Goal: Information Seeking & Learning: Learn about a topic

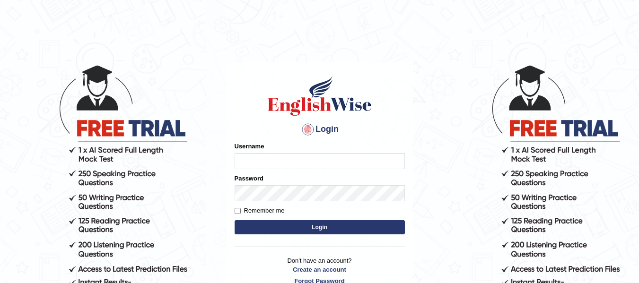
type input "vanita_parramatta"
click at [327, 227] on button "Login" at bounding box center [320, 227] width 170 height 14
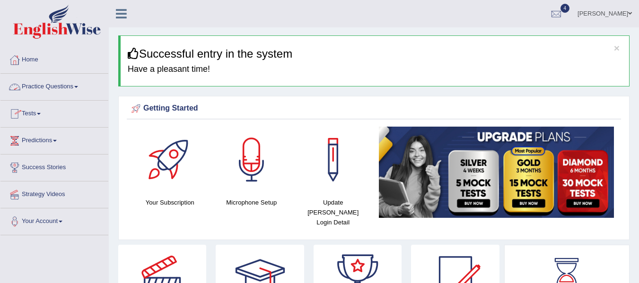
click at [58, 89] on link "Practice Questions" at bounding box center [54, 86] width 108 height 24
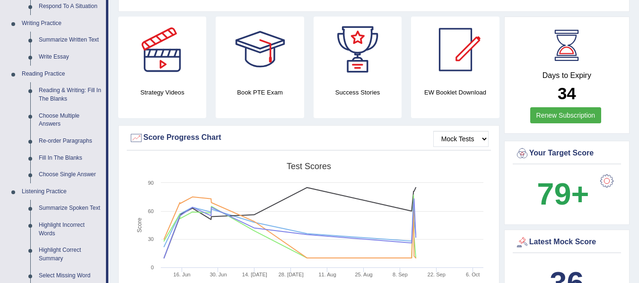
scroll to position [341, 0]
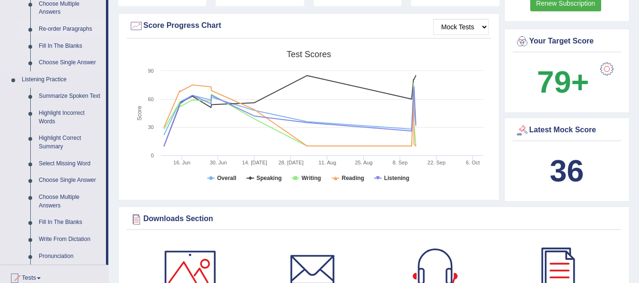
click at [74, 28] on link "Re-order Paragraphs" at bounding box center [70, 29] width 71 height 17
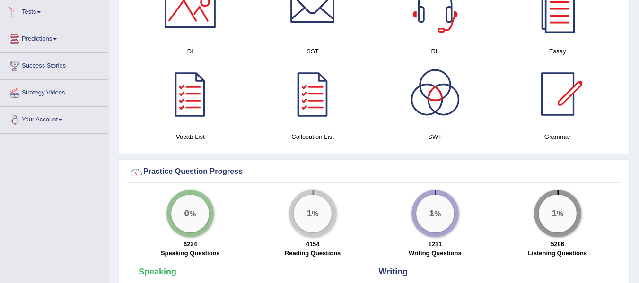
scroll to position [562, 0]
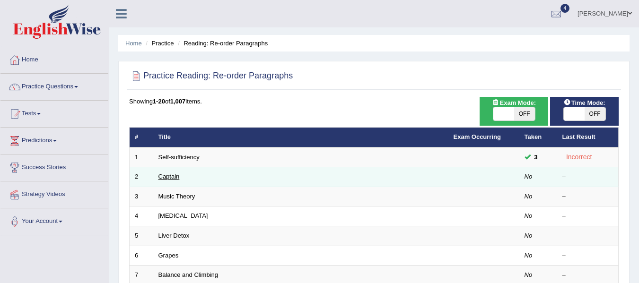
click at [171, 178] on link "Captain" at bounding box center [168, 176] width 21 height 7
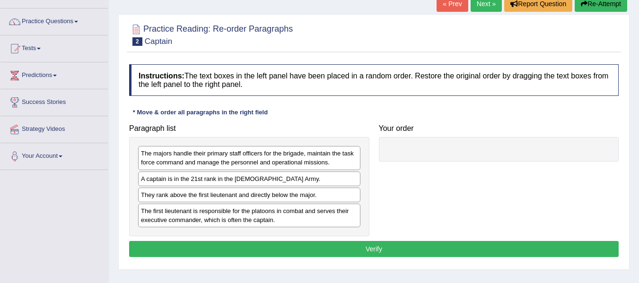
scroll to position [66, 0]
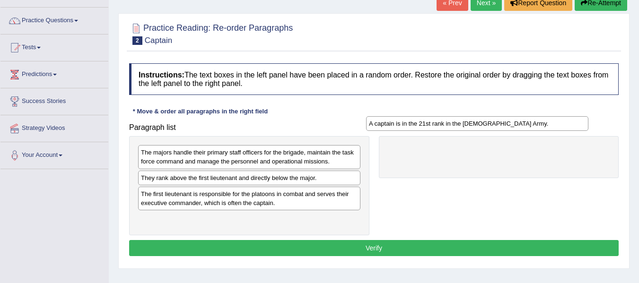
drag, startPoint x: 231, startPoint y: 180, endPoint x: 461, endPoint y: 124, distance: 236.5
click at [461, 124] on div "A captain is in the 21st rank in the US Army." at bounding box center [477, 123] width 222 height 15
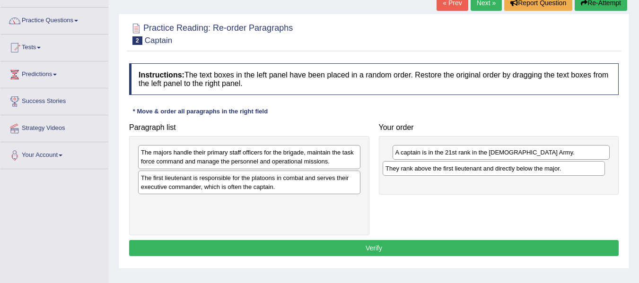
drag, startPoint x: 235, startPoint y: 182, endPoint x: 492, endPoint y: 170, distance: 257.5
click at [492, 170] on div "They rank above the first lieutenant and directly below the major." at bounding box center [494, 168] width 222 height 15
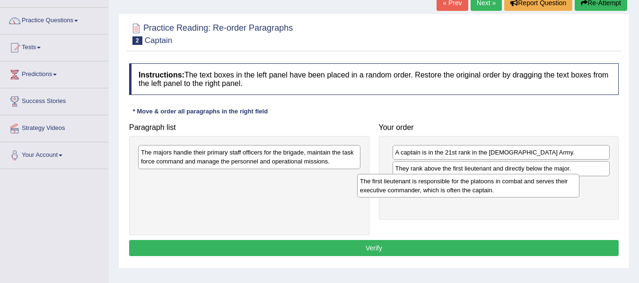
drag, startPoint x: 273, startPoint y: 191, endPoint x: 492, endPoint y: 194, distance: 219.0
click at [492, 194] on div "The first lieutenant is responsible for the platoons in combat and serves their…" at bounding box center [468, 186] width 222 height 24
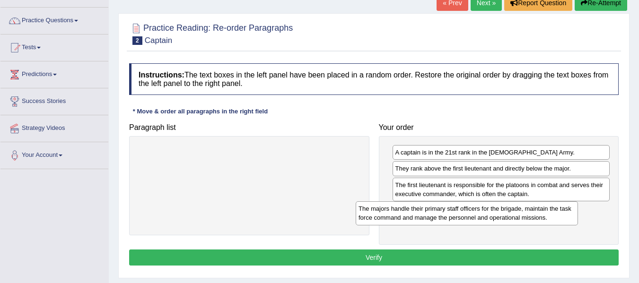
drag, startPoint x: 286, startPoint y: 163, endPoint x: 506, endPoint y: 219, distance: 227.8
click at [506, 219] on div "The majors handle their primary staff officers for the brigade, maintain the ta…" at bounding box center [467, 213] width 222 height 24
click at [366, 263] on button "Verify" at bounding box center [373, 258] width 489 height 16
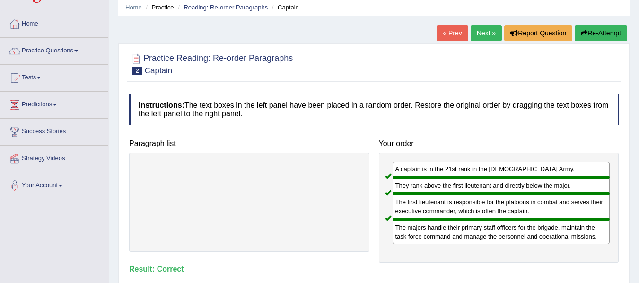
scroll to position [35, 0]
click at [483, 34] on link "Next »" at bounding box center [486, 34] width 31 height 16
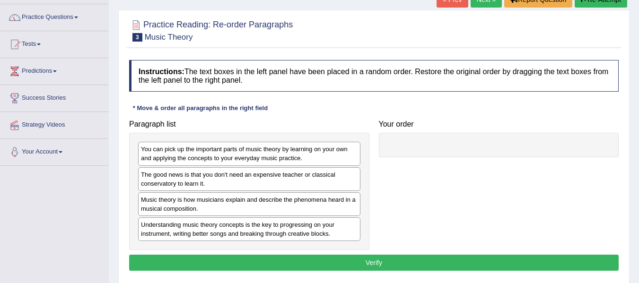
scroll to position [71, 0]
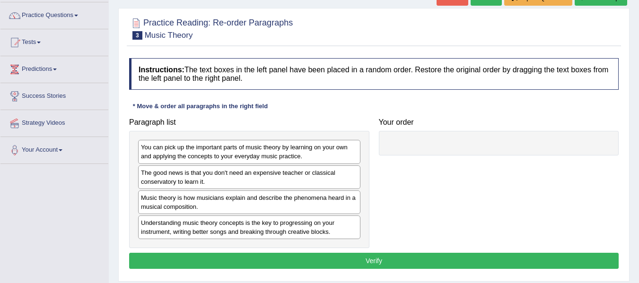
click at [638, 87] on html "Toggle navigation Home Practice Questions Speaking Practice Read Aloud Repeat S…" at bounding box center [319, 70] width 639 height 283
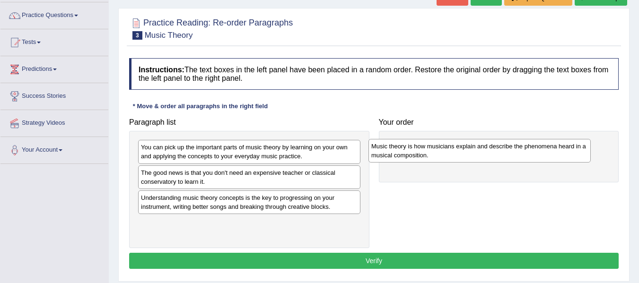
drag, startPoint x: 225, startPoint y: 205, endPoint x: 455, endPoint y: 152, distance: 236.8
click at [455, 152] on div "Music theory is how musicians explain and describe the phenomena heard in a mus…" at bounding box center [479, 151] width 222 height 24
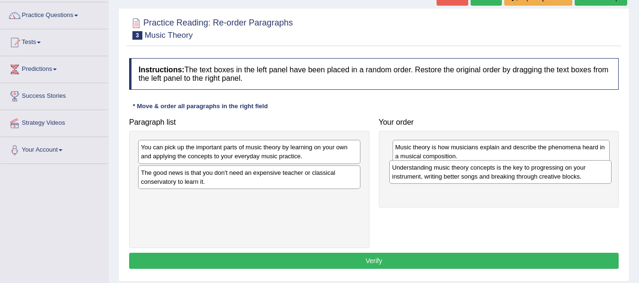
drag, startPoint x: 319, startPoint y: 207, endPoint x: 580, endPoint y: 176, distance: 262.8
click at [580, 176] on div "Understanding music theory concepts is the key to progressing on your instrumen…" at bounding box center [500, 172] width 222 height 24
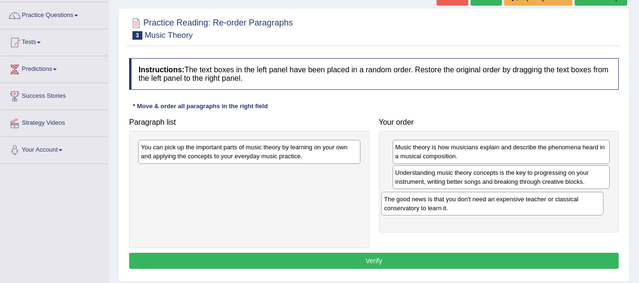
drag, startPoint x: 308, startPoint y: 181, endPoint x: 551, endPoint y: 208, distance: 244.5
click at [551, 208] on div "The good news is that you don't need an expensive teacher or classical conserva…" at bounding box center [492, 204] width 222 height 24
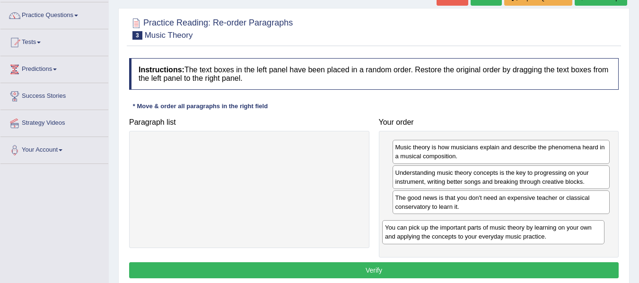
drag, startPoint x: 259, startPoint y: 153, endPoint x: 503, endPoint y: 233, distance: 256.8
click at [503, 233] on div "You can pick up the important parts of music theory by learning on your own and…" at bounding box center [493, 232] width 222 height 24
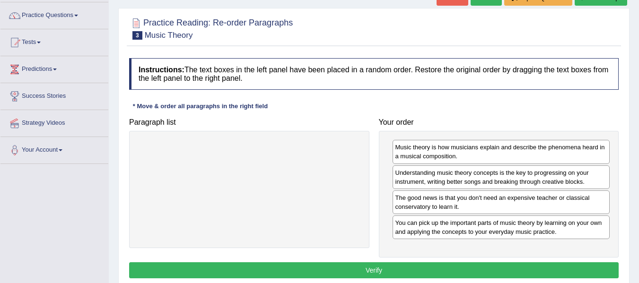
scroll to position [94, 0]
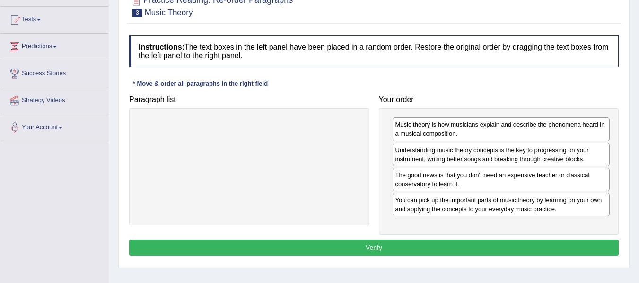
click at [413, 253] on button "Verify" at bounding box center [373, 248] width 489 height 16
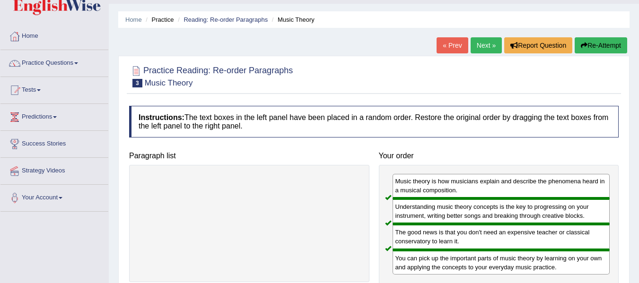
scroll to position [1, 0]
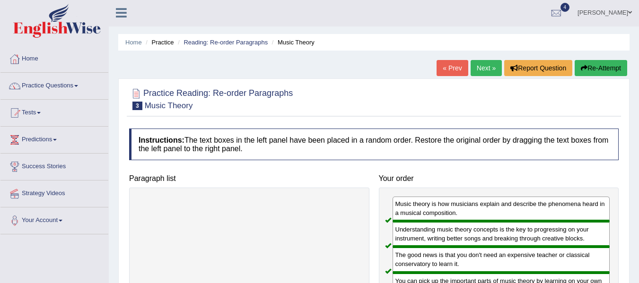
click at [476, 66] on link "Next »" at bounding box center [486, 68] width 31 height 16
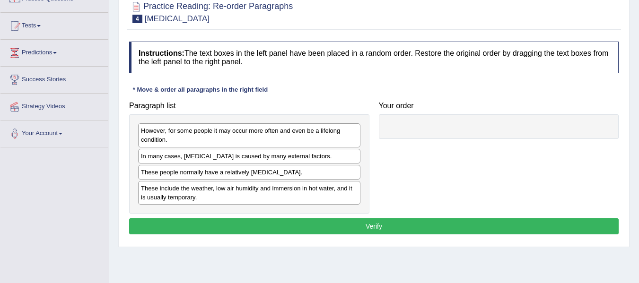
scroll to position [119, 0]
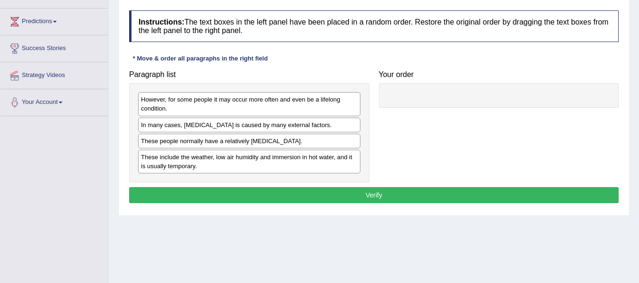
click at [638, 127] on html "Toggle navigation Home Practice Questions Speaking Practice Read Aloud Repeat S…" at bounding box center [319, 22] width 639 height 283
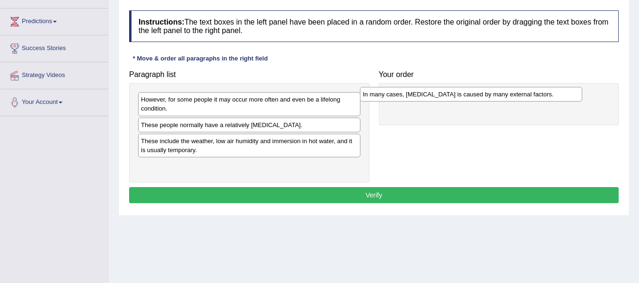
drag, startPoint x: 178, startPoint y: 130, endPoint x: 400, endPoint y: 99, distance: 223.9
click at [400, 99] on div "In many cases, dry skin is caused by many external factors." at bounding box center [471, 94] width 222 height 15
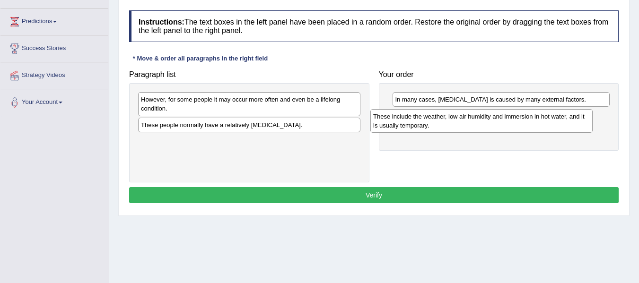
drag, startPoint x: 237, startPoint y: 148, endPoint x: 474, endPoint y: 123, distance: 237.7
click at [474, 123] on div "These include the weather, low air humidity and immersion in hot water, and it …" at bounding box center [481, 121] width 222 height 24
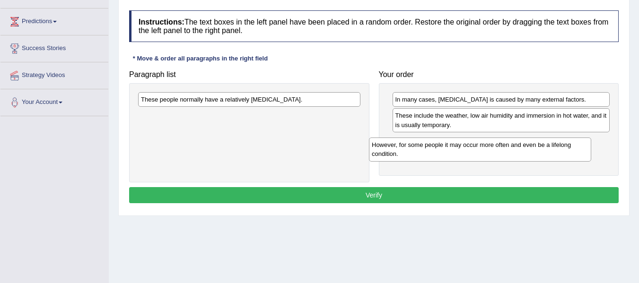
drag, startPoint x: 302, startPoint y: 105, endPoint x: 533, endPoint y: 150, distance: 235.7
click at [533, 150] on div "However, for some people it may occur more often and even be a lifelong conditi…" at bounding box center [480, 150] width 222 height 24
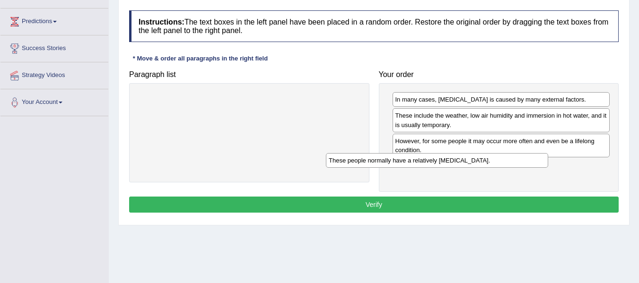
drag, startPoint x: 314, startPoint y: 102, endPoint x: 505, endPoint y: 163, distance: 200.4
click at [505, 163] on div "These people normally have a relatively sensitive skin." at bounding box center [437, 160] width 222 height 15
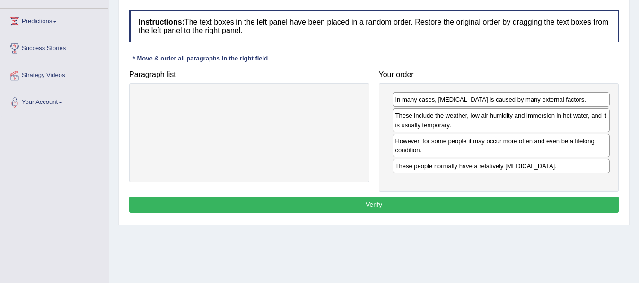
click at [410, 206] on button "Verify" at bounding box center [373, 205] width 489 height 16
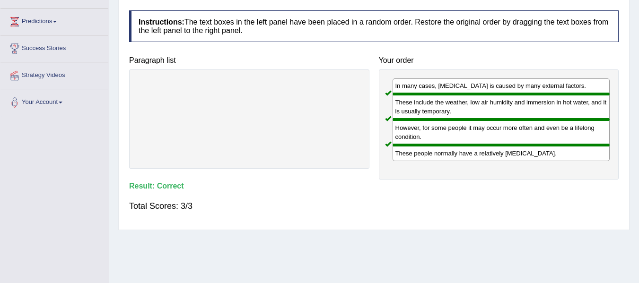
scroll to position [42, 0]
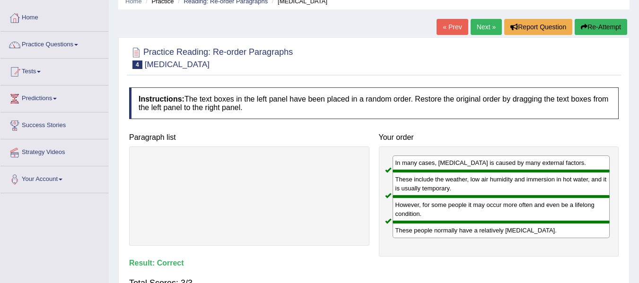
click at [481, 28] on link "Next »" at bounding box center [486, 27] width 31 height 16
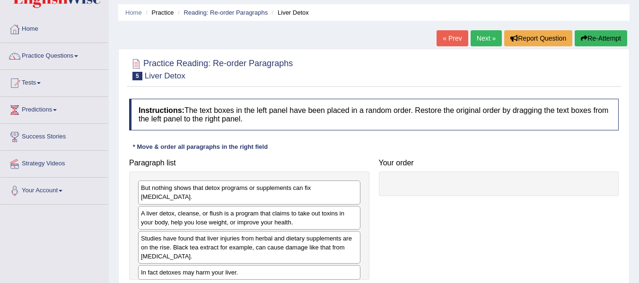
scroll to position [43, 0]
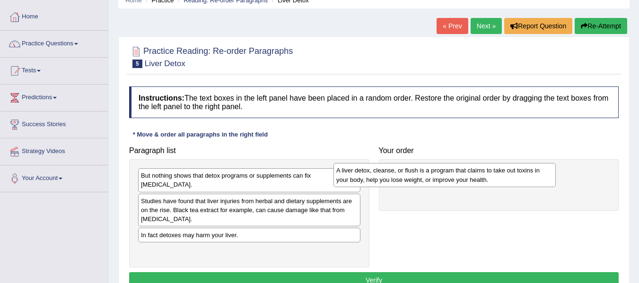
drag, startPoint x: 327, startPoint y: 200, endPoint x: 528, endPoint y: 173, distance: 203.2
click at [528, 173] on div "A liver detox, cleanse, or flush is a program that claims to take out toxins in…" at bounding box center [444, 175] width 222 height 24
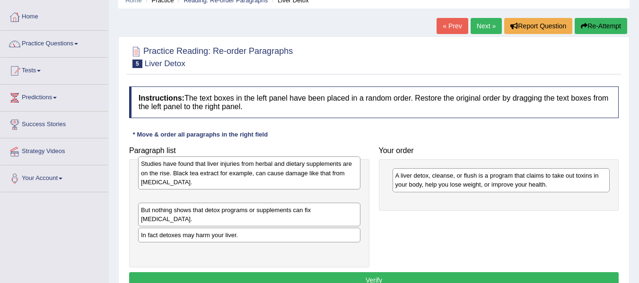
drag, startPoint x: 314, startPoint y: 201, endPoint x: 314, endPoint y: 173, distance: 27.9
click at [314, 173] on div "Studies have found that liver injuries from herbal and dietary supplements are …" at bounding box center [249, 173] width 222 height 33
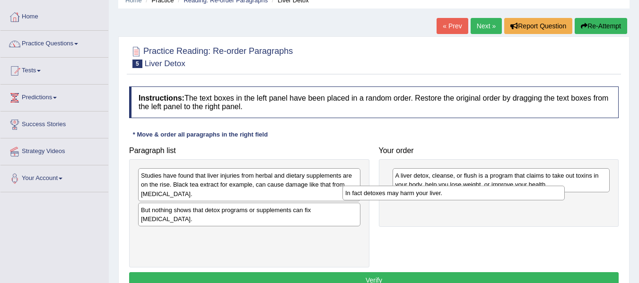
drag, startPoint x: 293, startPoint y: 227, endPoint x: 497, endPoint y: 193, distance: 207.0
click at [497, 193] on div "In fact detoxes may harm your liver." at bounding box center [453, 193] width 222 height 15
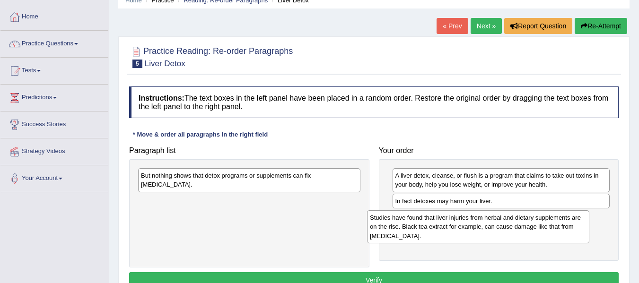
drag, startPoint x: 302, startPoint y: 188, endPoint x: 531, endPoint y: 230, distance: 232.7
click at [531, 230] on div "Studies have found that liver injuries from herbal and dietary supplements are …" at bounding box center [478, 226] width 222 height 33
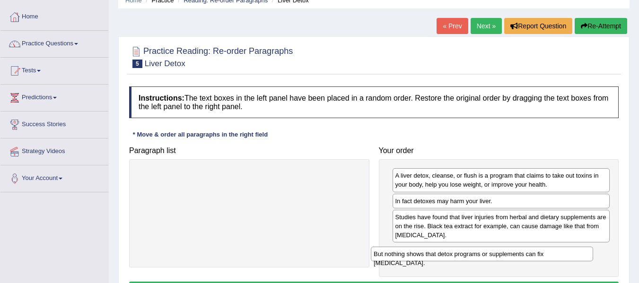
drag, startPoint x: 294, startPoint y: 175, endPoint x: 527, endPoint y: 253, distance: 245.4
click at [527, 253] on div "But nothing shows that detox programs or supplements can fix liver damage." at bounding box center [482, 254] width 222 height 15
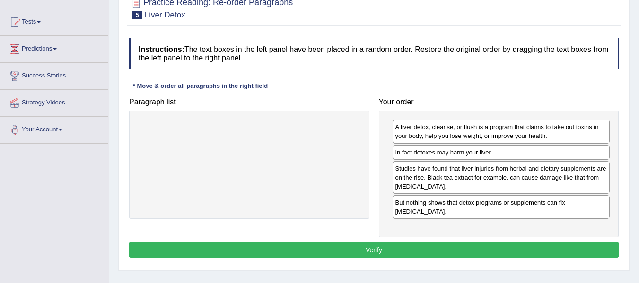
scroll to position [96, 0]
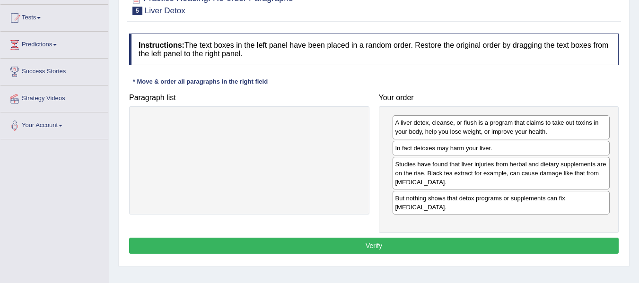
click at [417, 238] on button "Verify" at bounding box center [373, 246] width 489 height 16
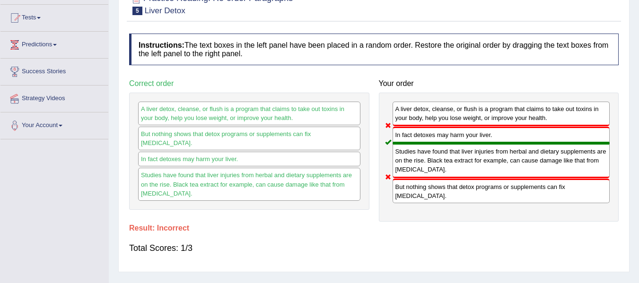
scroll to position [2, 0]
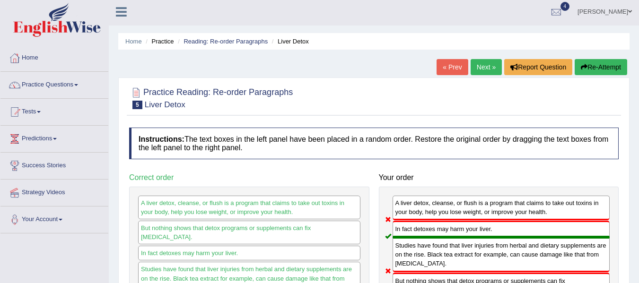
click at [596, 64] on button "Re-Attempt" at bounding box center [601, 67] width 52 height 16
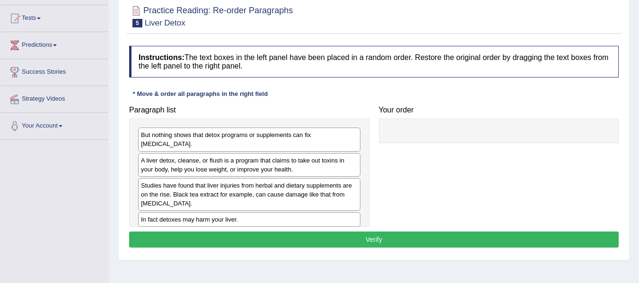
scroll to position [113, 0]
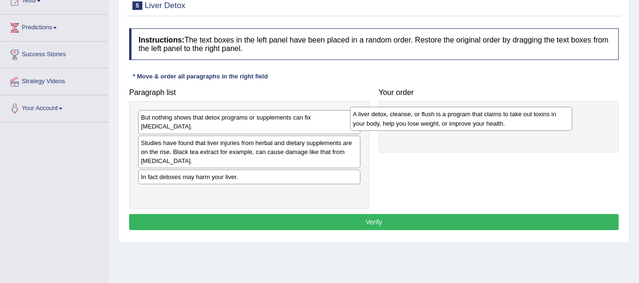
drag, startPoint x: 186, startPoint y: 140, endPoint x: 400, endPoint y: 119, distance: 214.8
click at [400, 119] on div "A liver detox, cleanse, or flush is a program that claims to take out toxins in…" at bounding box center [461, 119] width 222 height 24
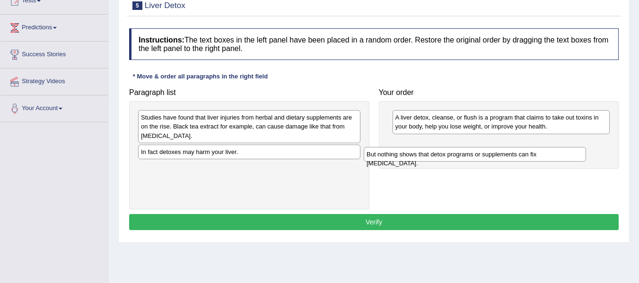
drag, startPoint x: 239, startPoint y: 124, endPoint x: 466, endPoint y: 159, distance: 229.6
click at [466, 159] on div "But nothing shows that detox programs or supplements can fix [MEDICAL_DATA]." at bounding box center [475, 154] width 222 height 15
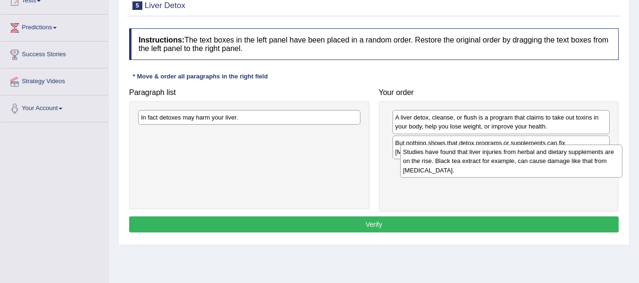
drag, startPoint x: 239, startPoint y: 135, endPoint x: 507, endPoint y: 168, distance: 270.2
click at [507, 168] on div "Studies have found that liver injuries from herbal and dietary supplements are …" at bounding box center [511, 161] width 222 height 33
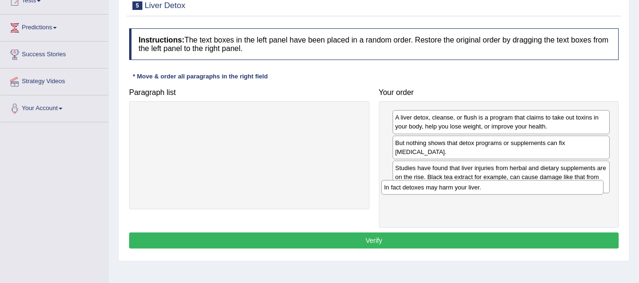
drag, startPoint x: 280, startPoint y: 120, endPoint x: 524, endPoint y: 190, distance: 253.4
click at [524, 190] on div "In fact detoxes may harm your liver." at bounding box center [492, 187] width 222 height 15
click at [376, 233] on button "Verify" at bounding box center [373, 241] width 489 height 16
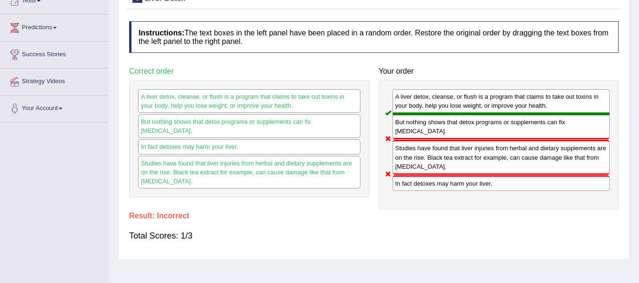
scroll to position [0, 0]
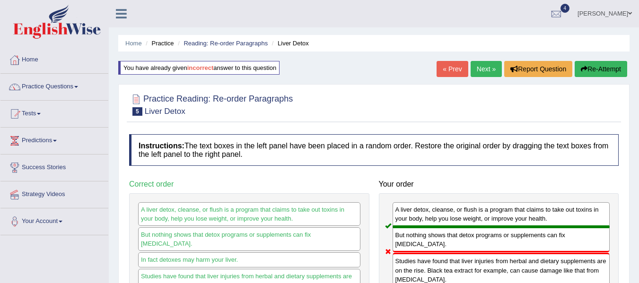
click at [599, 61] on button "Re-Attempt" at bounding box center [601, 69] width 52 height 16
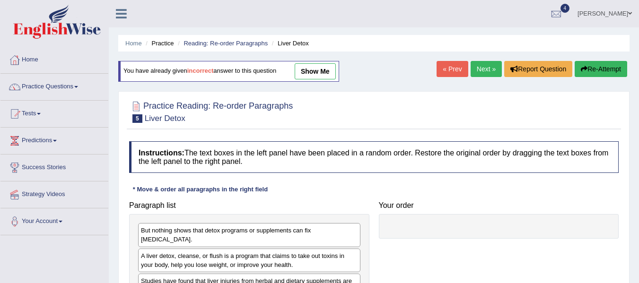
click at [638, 123] on html "Toggle navigation Home Practice Questions Speaking Practice Read Aloud Repeat S…" at bounding box center [319, 141] width 639 height 283
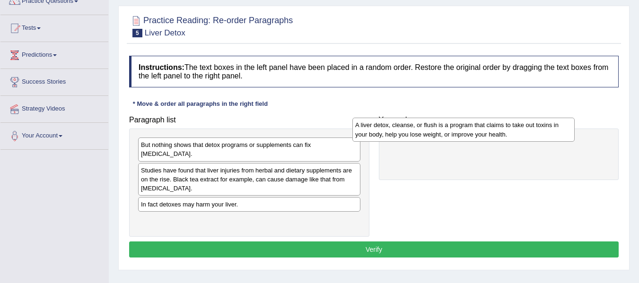
drag, startPoint x: 280, startPoint y: 173, endPoint x: 506, endPoint y: 133, distance: 229.1
click at [506, 133] on div "A liver detox, cleanse, or flush is a program that claims to take out toxins in…" at bounding box center [463, 130] width 222 height 24
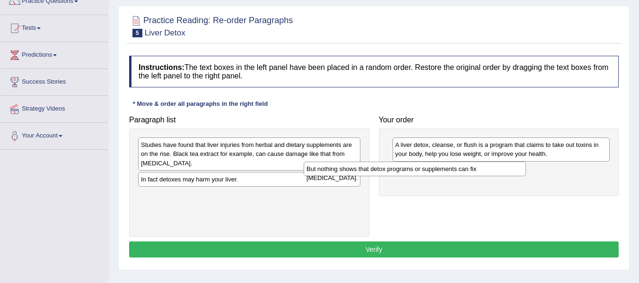
drag, startPoint x: 335, startPoint y: 151, endPoint x: 517, endPoint y: 163, distance: 183.0
click at [517, 163] on div "But nothing shows that detox programs or supplements can fix liver damage." at bounding box center [415, 169] width 222 height 15
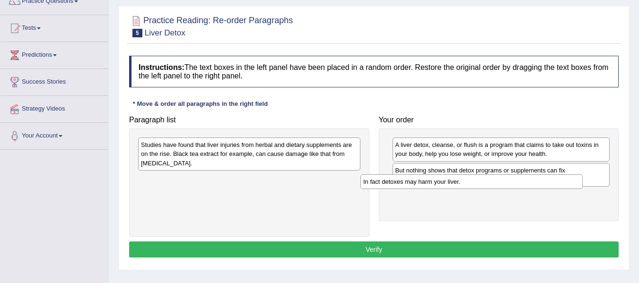
drag, startPoint x: 279, startPoint y: 182, endPoint x: 501, endPoint y: 184, distance: 222.3
click at [501, 184] on div "In fact detoxes may harm your liver." at bounding box center [471, 182] width 222 height 15
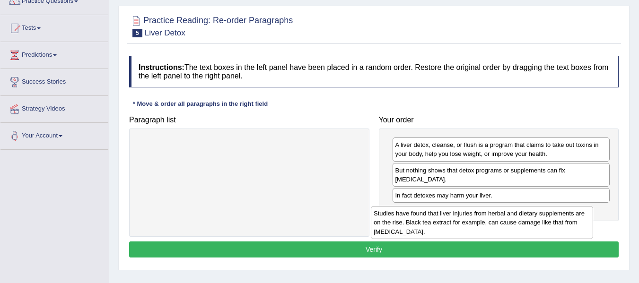
drag, startPoint x: 321, startPoint y: 156, endPoint x: 554, endPoint y: 224, distance: 242.6
click at [554, 224] on div "Studies have found that liver injuries from herbal and dietary supplements are …" at bounding box center [482, 222] width 222 height 33
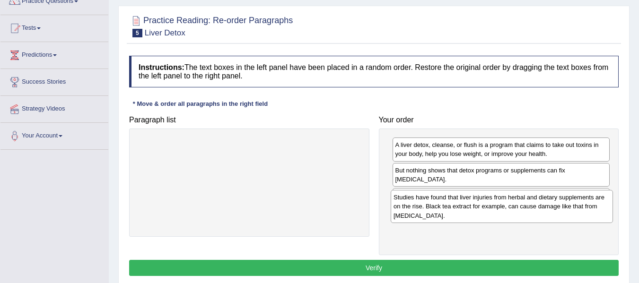
drag, startPoint x: 293, startPoint y: 166, endPoint x: 546, endPoint y: 218, distance: 257.9
click at [546, 218] on div "Studies have found that liver injuries from herbal and dietary supplements are …" at bounding box center [502, 206] width 222 height 33
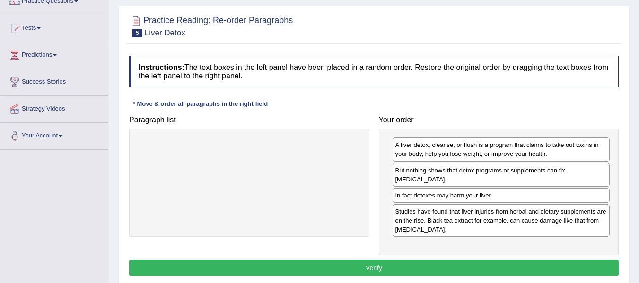
click at [391, 264] on button "Verify" at bounding box center [373, 268] width 489 height 16
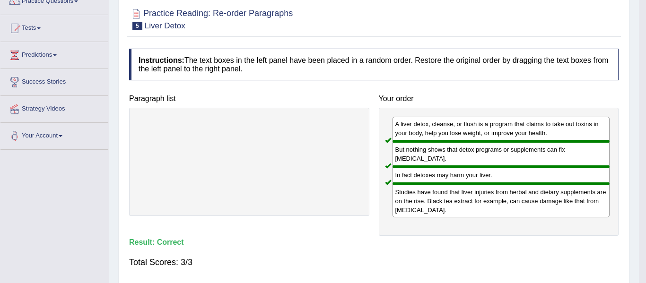
drag, startPoint x: 646, startPoint y: 156, endPoint x: 646, endPoint y: 63, distance: 92.7
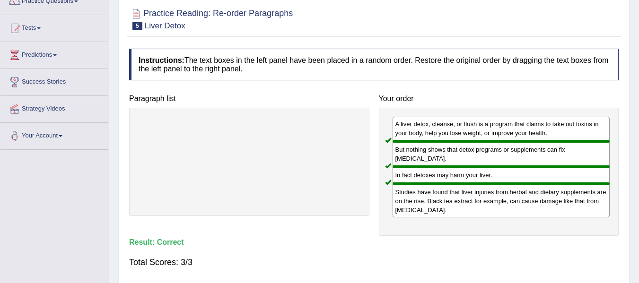
scroll to position [0, 0]
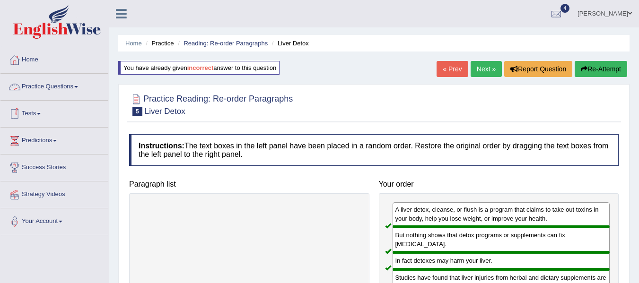
click at [65, 85] on link "Practice Questions" at bounding box center [54, 86] width 108 height 24
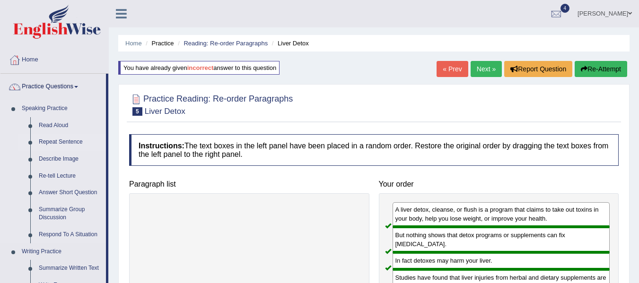
click at [99, 144] on link "Repeat Sentence" at bounding box center [70, 142] width 71 height 17
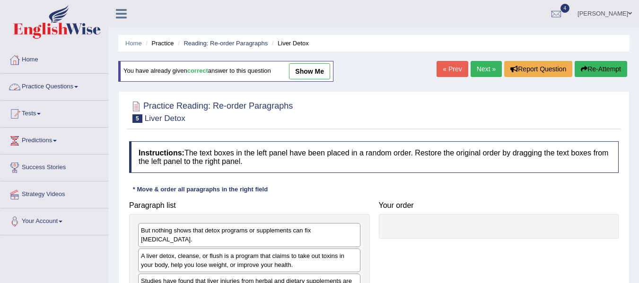
click at [82, 87] on link "Practice Questions" at bounding box center [54, 86] width 108 height 24
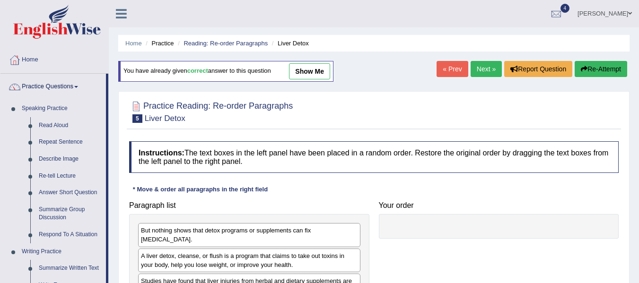
click at [98, 83] on link "Practice Questions" at bounding box center [52, 86] width 105 height 24
click at [64, 94] on link "Practice Questions" at bounding box center [52, 86] width 105 height 24
drag, startPoint x: 107, startPoint y: 93, endPoint x: 112, endPoint y: 202, distance: 109.4
click at [112, 202] on div "Toggle navigation Home Practice Questions Speaking Practice Read Aloud Repeat S…" at bounding box center [319, 246] width 639 height 492
click at [27, 51] on link "Home" at bounding box center [54, 59] width 108 height 24
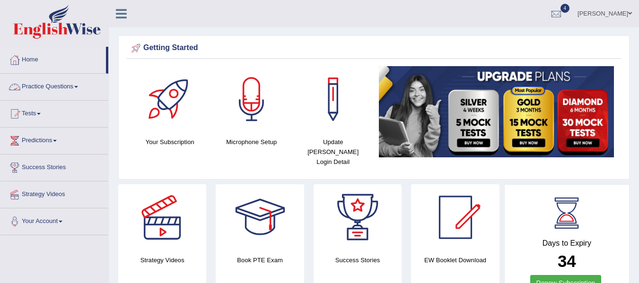
click at [58, 94] on link "Practice Questions" at bounding box center [54, 86] width 108 height 24
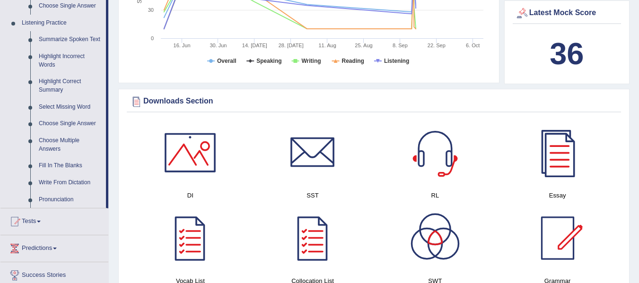
click at [100, 93] on ul "Summarize Spoken Text Highlight Incorrect Words Highlight Correct Summary Selec…" at bounding box center [61, 119] width 88 height 177
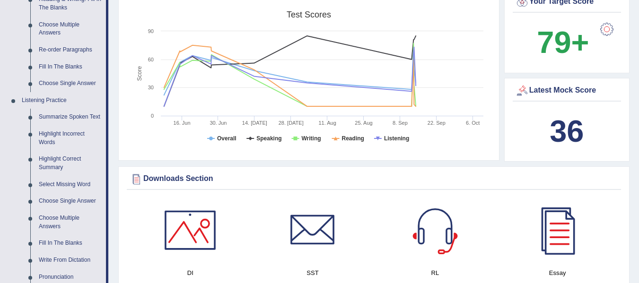
scroll to position [237, 0]
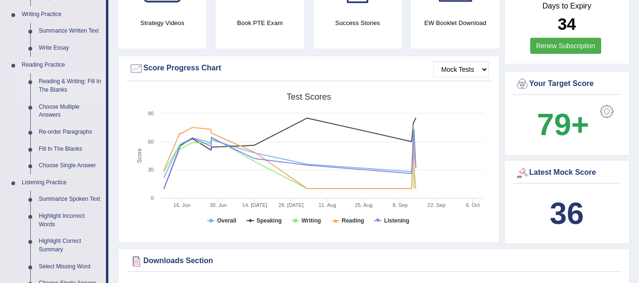
click at [65, 89] on link "Reading & Writing: Fill In The Blanks" at bounding box center [70, 85] width 71 height 25
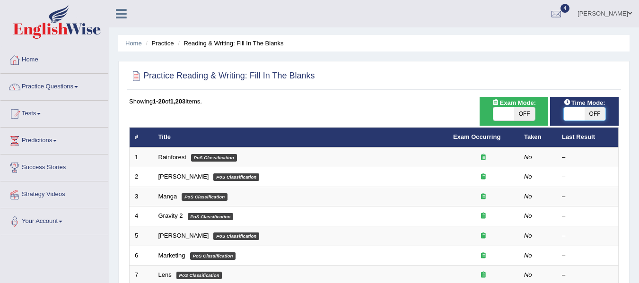
click at [573, 113] on span at bounding box center [574, 113] width 21 height 13
checkbox input "true"
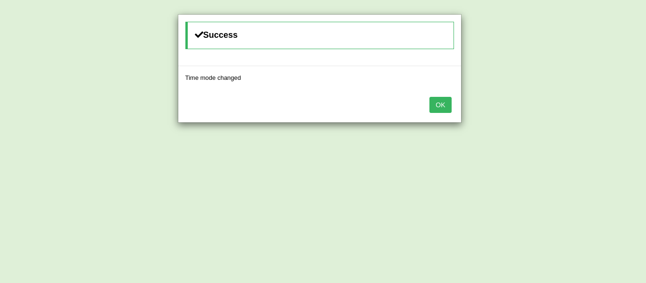
click at [443, 107] on button "OK" at bounding box center [440, 105] width 22 height 16
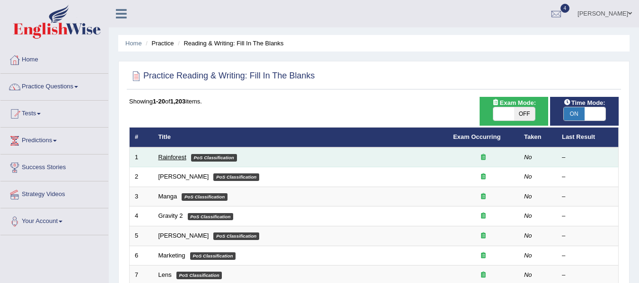
click at [166, 158] on link "Rainforest" at bounding box center [172, 157] width 28 height 7
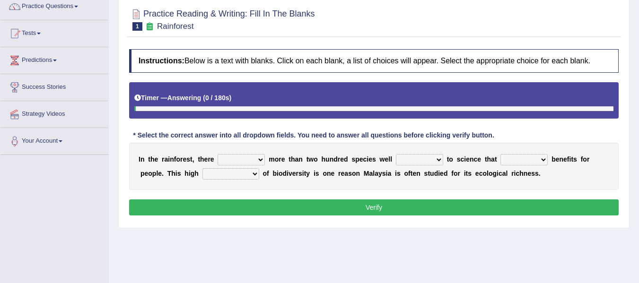
scroll to position [86, 0]
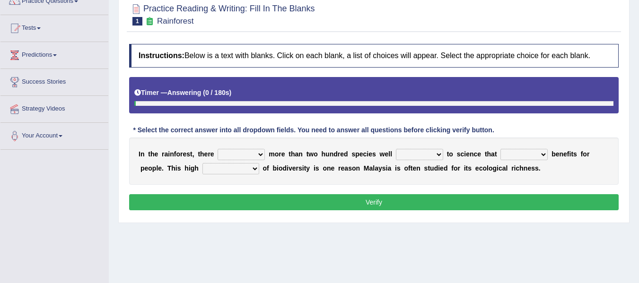
drag, startPoint x: 646, startPoint y: 64, endPoint x: 646, endPoint y: 110, distance: 45.9
click at [639, 110] on html "Toggle navigation Home Practice Questions Speaking Practice Read Aloud Repeat S…" at bounding box center [319, 55] width 639 height 283
click at [245, 156] on select "have can be has is" at bounding box center [241, 154] width 47 height 11
select select "is"
click at [218, 149] on select "have can be has is" at bounding box center [241, 154] width 47 height 11
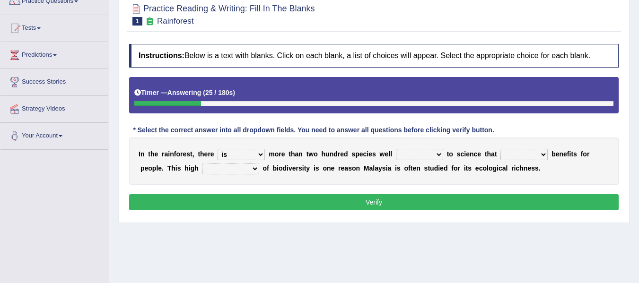
click at [433, 154] on select "knowing known knew know" at bounding box center [419, 154] width 47 height 11
select select "known"
click at [396, 149] on select "knowing known knew know" at bounding box center [419, 154] width 47 height 11
click at [538, 154] on select "contain contained containing contains" at bounding box center [523, 154] width 47 height 11
select select "contains"
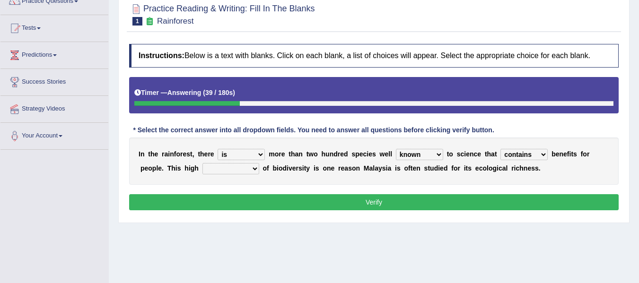
click at [500, 149] on select "contain contained containing contains" at bounding box center [523, 154] width 47 height 11
click at [221, 166] on select "condensation conjunction continuity complexity" at bounding box center [230, 168] width 57 height 11
select select "complexity"
click at [202, 163] on select "condensation conjunction continuity complexity" at bounding box center [230, 168] width 57 height 11
click at [335, 201] on button "Verify" at bounding box center [373, 202] width 489 height 16
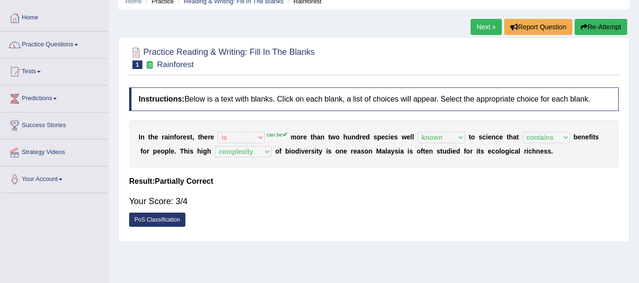
scroll to position [42, 0]
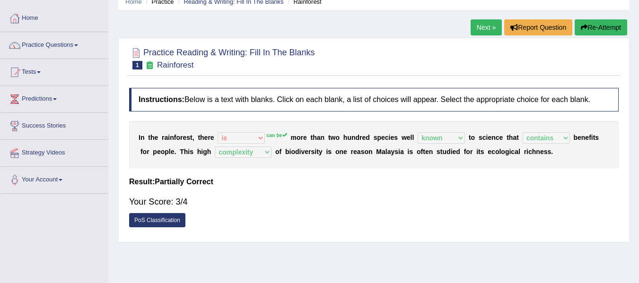
click at [482, 26] on link "Next »" at bounding box center [486, 27] width 31 height 16
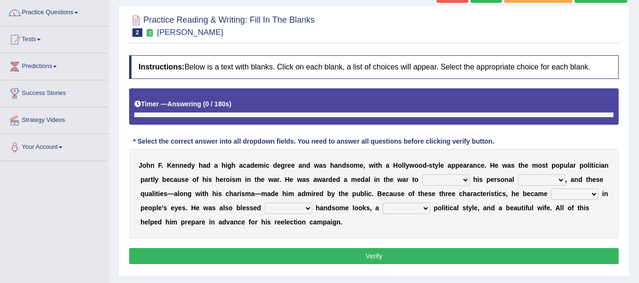
scroll to position [83, 0]
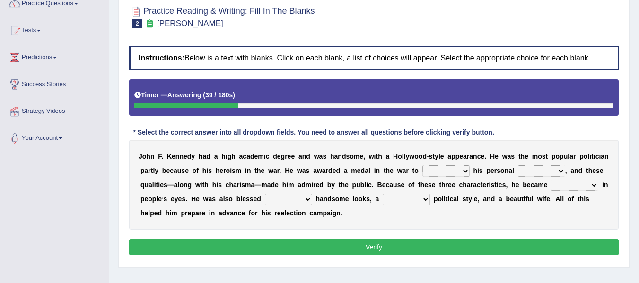
click at [423, 199] on select "mending mends mended mend" at bounding box center [406, 199] width 47 height 11
select select "mend"
click at [383, 194] on select "mending mends mended mend" at bounding box center [406, 199] width 47 height 11
click at [301, 205] on select "with in upon to" at bounding box center [288, 199] width 47 height 11
select select "with"
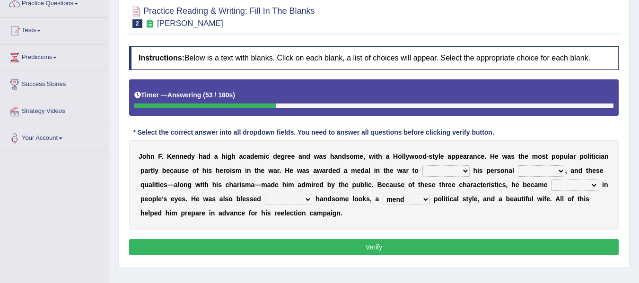
click at [265, 194] on select "with in upon to" at bounding box center [288, 199] width 47 height 11
click at [578, 187] on select "iconic ironic identical impotent" at bounding box center [574, 185] width 47 height 11
select select "iconic"
click at [551, 180] on select "iconic ironic identical impotent" at bounding box center [574, 185] width 47 height 11
click at [456, 173] on select "prove show evidence upthrow" at bounding box center [445, 171] width 47 height 11
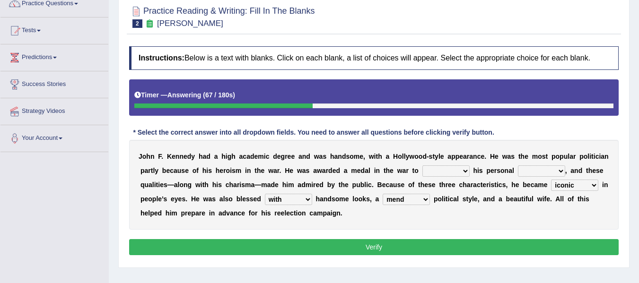
select select "show"
click at [422, 166] on select "prove show evidence upthrow" at bounding box center [445, 171] width 47 height 11
click at [539, 171] on select "passion courage charm liking" at bounding box center [541, 171] width 47 height 11
select select "charm"
click at [518, 166] on select "passion courage charm liking" at bounding box center [541, 171] width 47 height 11
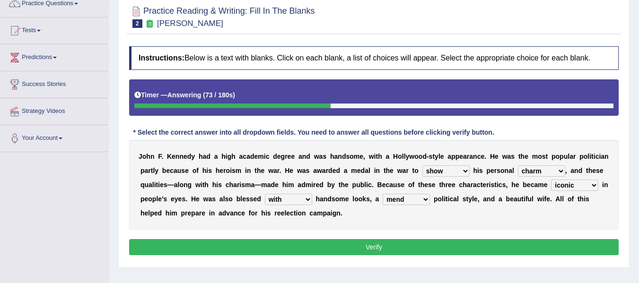
click at [374, 253] on button "Verify" at bounding box center [373, 247] width 489 height 16
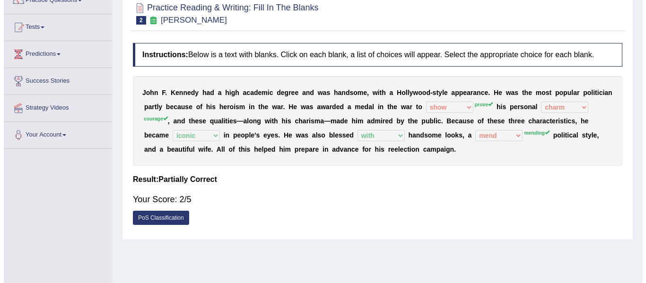
scroll to position [84, 0]
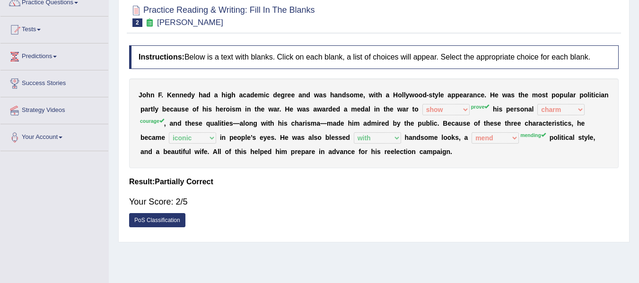
click at [154, 220] on link "PoS Classification" at bounding box center [157, 220] width 56 height 14
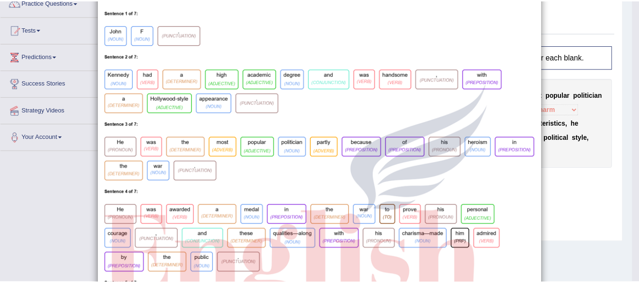
scroll to position [0, 0]
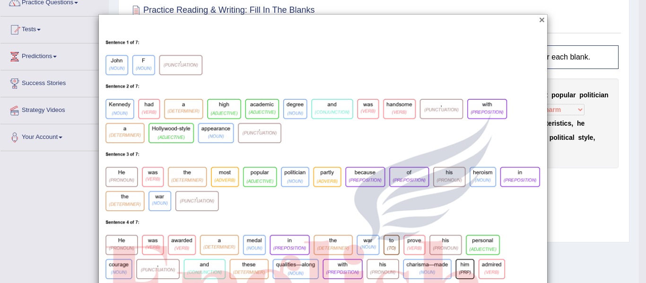
click at [539, 18] on button "×" at bounding box center [542, 20] width 6 height 10
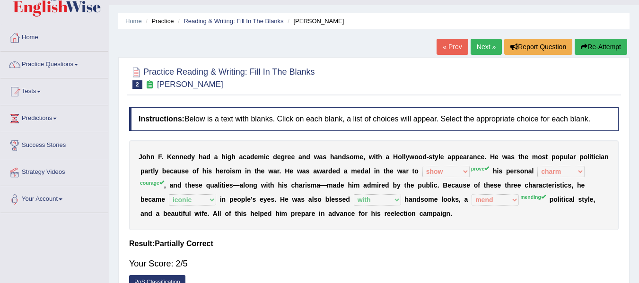
scroll to position [16, 0]
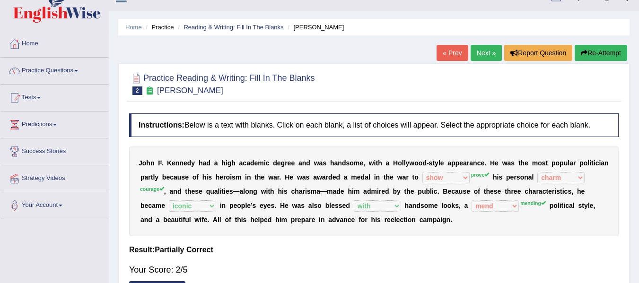
click at [602, 52] on button "Re-Attempt" at bounding box center [601, 53] width 52 height 16
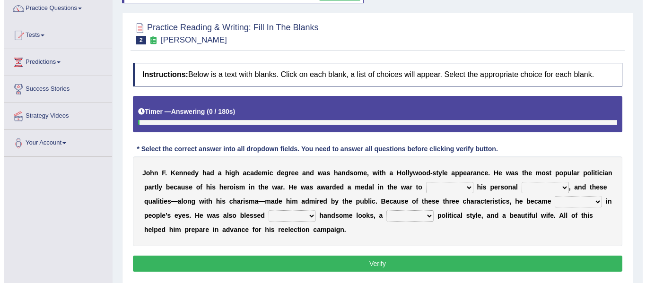
scroll to position [110, 0]
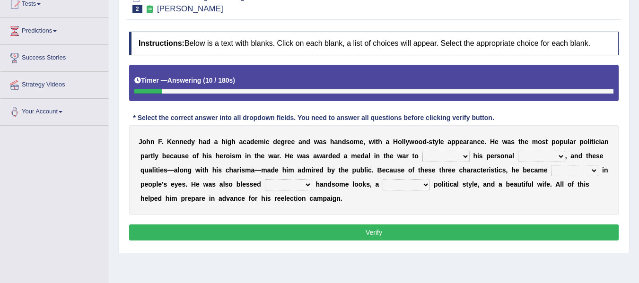
click at [455, 157] on select "prove show evidence upthrow" at bounding box center [445, 156] width 47 height 11
select select "prove"
click at [422, 151] on select "prove show evidence upthrow" at bounding box center [445, 156] width 47 height 11
click at [541, 159] on select "passion courage charm liking" at bounding box center [541, 156] width 47 height 11
select select "courage"
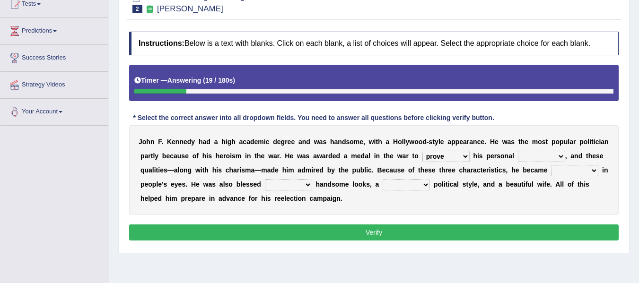
click at [518, 151] on select "passion courage charm liking" at bounding box center [541, 156] width 47 height 11
click at [573, 169] on select "iconic ironic identical impotent" at bounding box center [574, 170] width 47 height 11
select select "iconic"
click at [551, 165] on select "iconic ironic identical impotent" at bounding box center [574, 170] width 47 height 11
click at [304, 185] on select "with in upon to" at bounding box center [288, 184] width 47 height 11
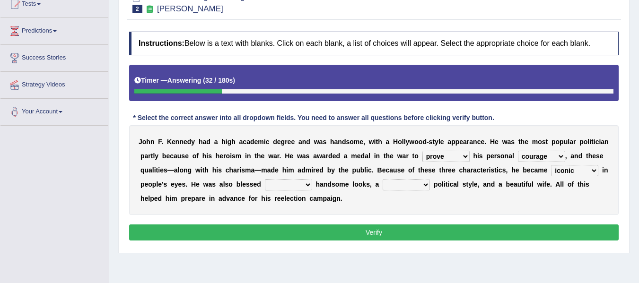
select select "with"
click at [265, 179] on select "with in upon to" at bounding box center [288, 184] width 47 height 11
click at [404, 185] on select "mending mends mended mend" at bounding box center [406, 184] width 47 height 11
select select "mending"
click at [383, 179] on select "mending mends mended mend" at bounding box center [406, 184] width 47 height 11
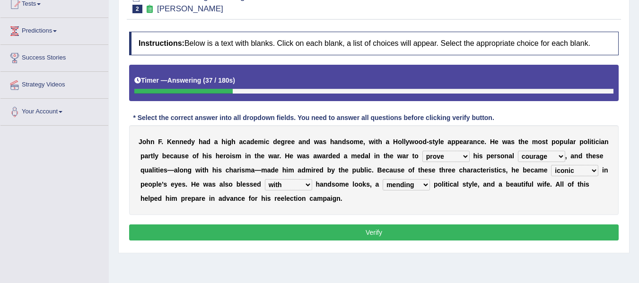
click at [384, 229] on button "Verify" at bounding box center [373, 233] width 489 height 16
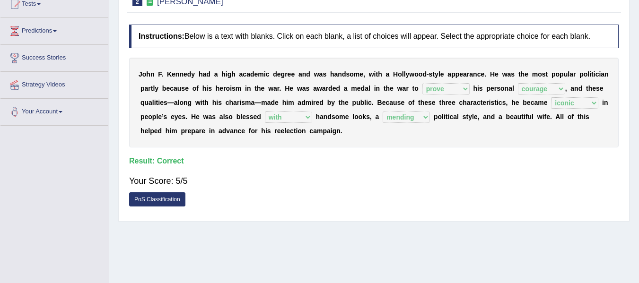
click at [148, 203] on link "PoS Classification" at bounding box center [157, 199] width 56 height 14
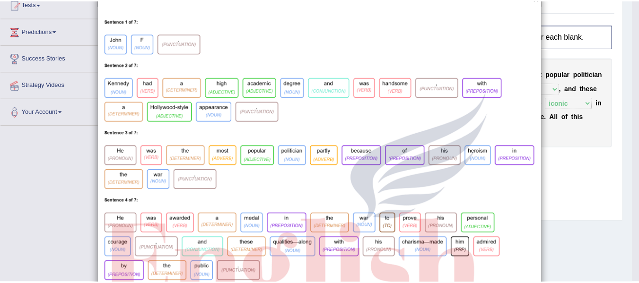
scroll to position [0, 0]
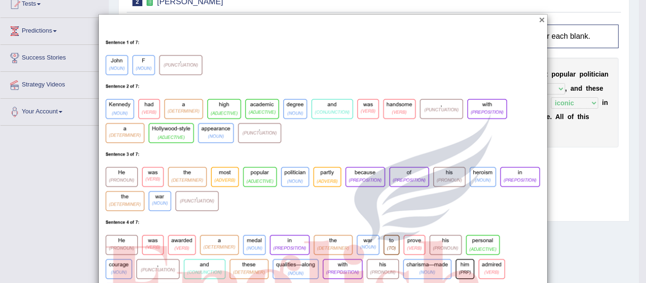
click at [539, 23] on button "×" at bounding box center [542, 20] width 6 height 10
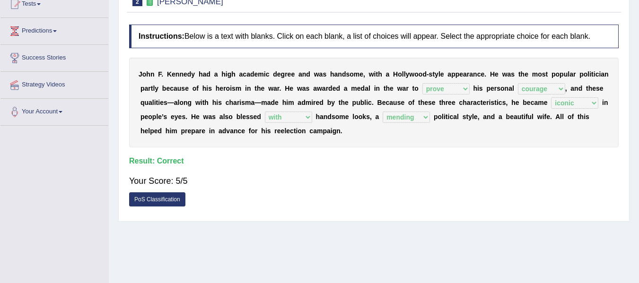
scroll to position [7, 0]
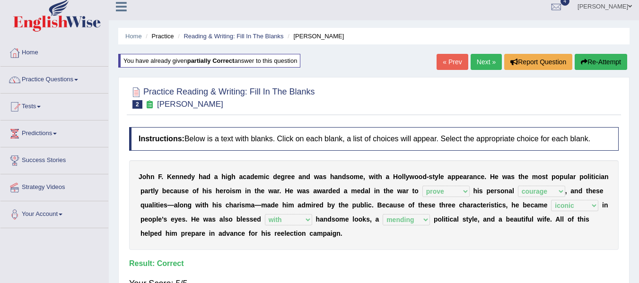
click at [480, 61] on link "Next »" at bounding box center [486, 62] width 31 height 16
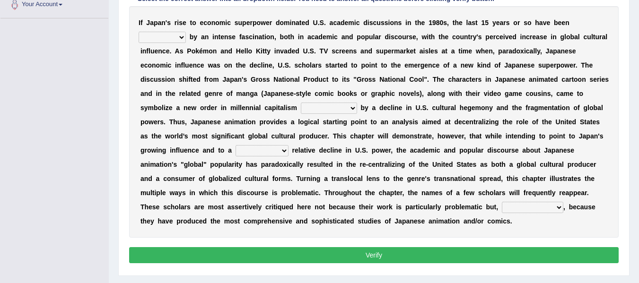
scroll to position [223, 0]
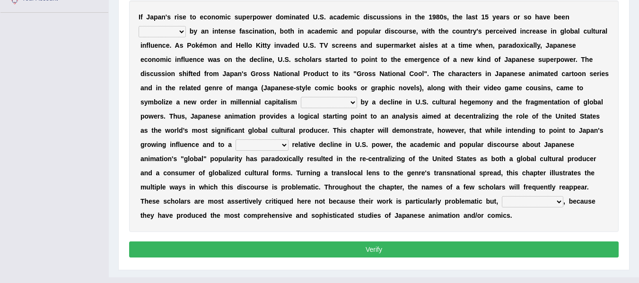
click at [167, 36] on select "marked dedicated made inspired" at bounding box center [162, 31] width 47 height 11
select select "marked"
click at [139, 26] on select "marked dedicated made inspired" at bounding box center [162, 31] width 47 height 11
click at [343, 103] on select "pocessed characterized opposed tangled" at bounding box center [329, 102] width 56 height 11
select select "characterized"
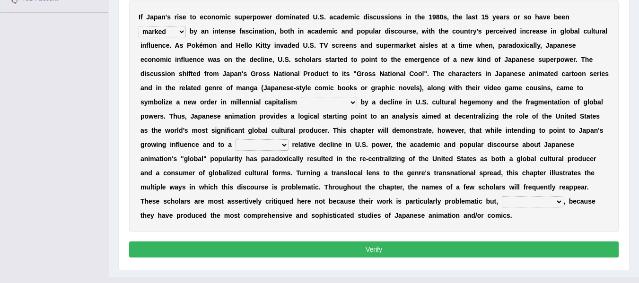
click at [301, 97] on select "pocessed characterized opposed tangled" at bounding box center [329, 102] width 56 height 11
click at [272, 145] on select "concomitant discrete proportional legitimate" at bounding box center [262, 145] width 53 height 11
select select "proportional"
click at [236, 140] on select "concomitant discrete proportional legitimate" at bounding box center [262, 145] width 53 height 11
click at [534, 203] on select "however on the contrary in addition on the whole" at bounding box center [532, 201] width 61 height 11
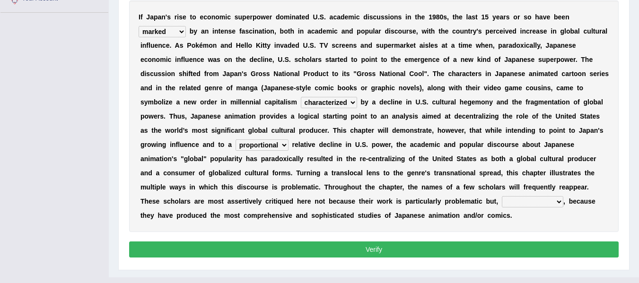
select select "however"
click at [502, 196] on select "however on the contrary in addition on the whole" at bounding box center [532, 201] width 61 height 11
click at [426, 249] on button "Verify" at bounding box center [373, 250] width 489 height 16
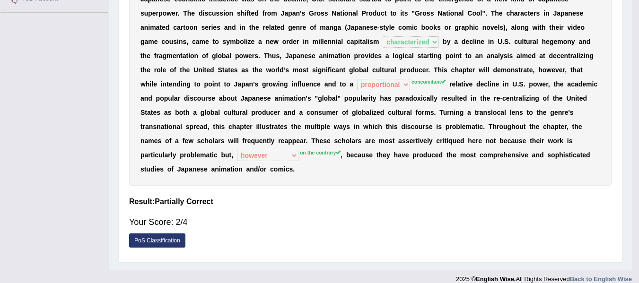
scroll to position [213, 0]
